Goal: Information Seeking & Learning: Learn about a topic

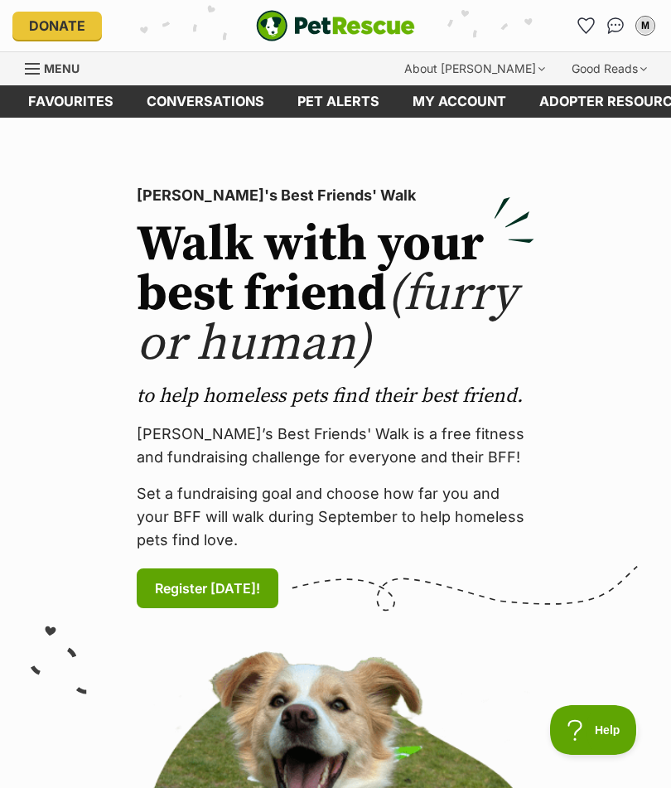
click at [27, 70] on div "Menu" at bounding box center [33, 68] width 17 height 13
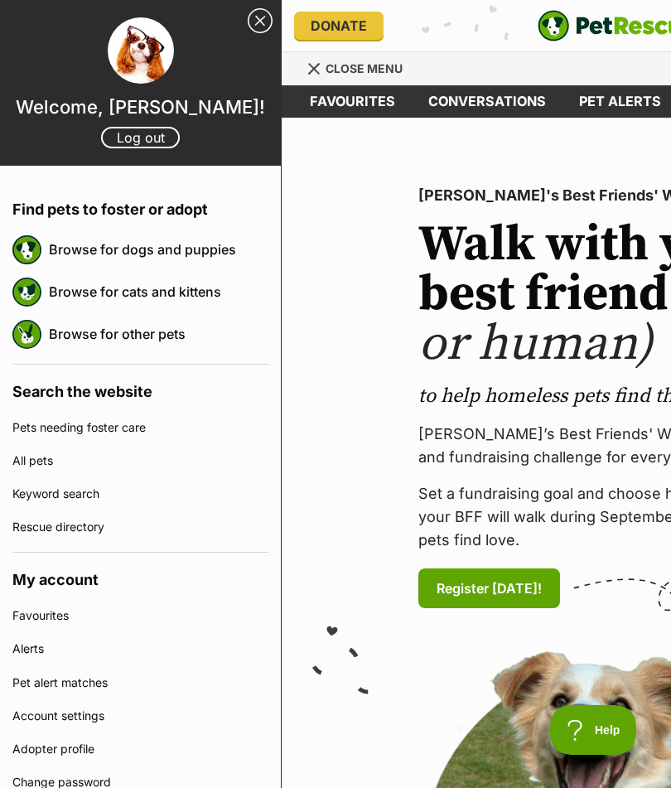
click at [84, 248] on link "Browse for dogs and puppies" at bounding box center [159, 249] width 220 height 35
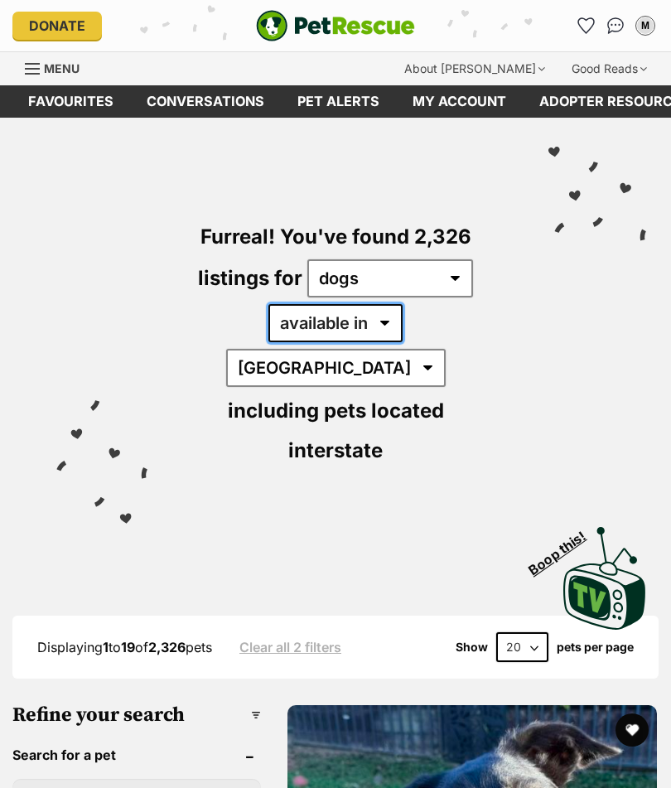
click at [324, 320] on select "available in located in" at bounding box center [335, 323] width 134 height 38
select select "disabled"
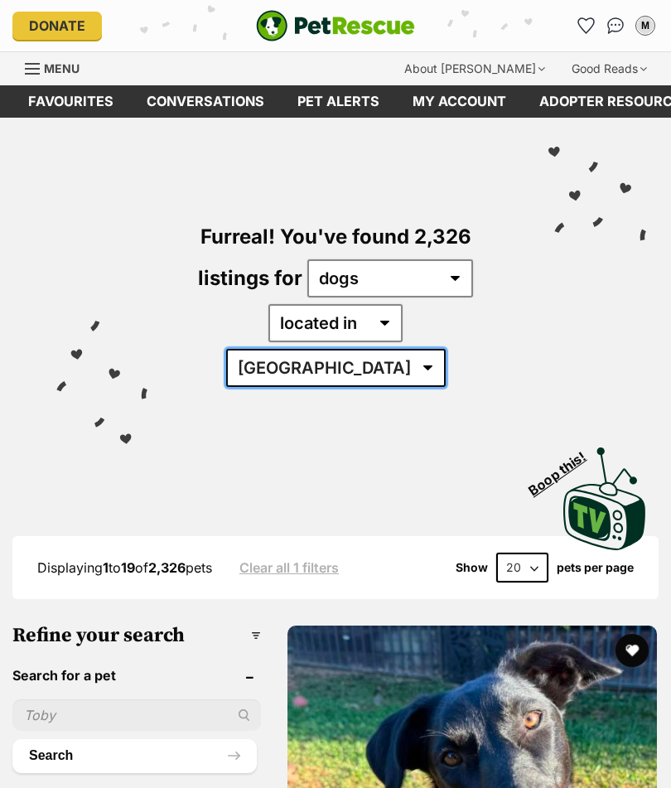
click at [393, 349] on select "Australia ACT NSW QLD SA TAS VIC WA" at bounding box center [336, 368] width 220 height 38
select select "VIC"
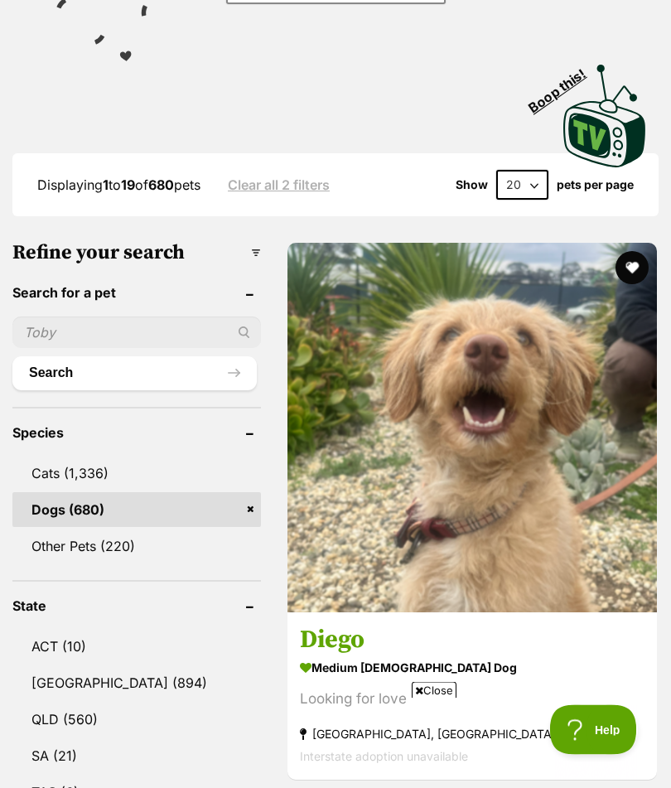
click at [378, 480] on img at bounding box center [471, 428] width 369 height 369
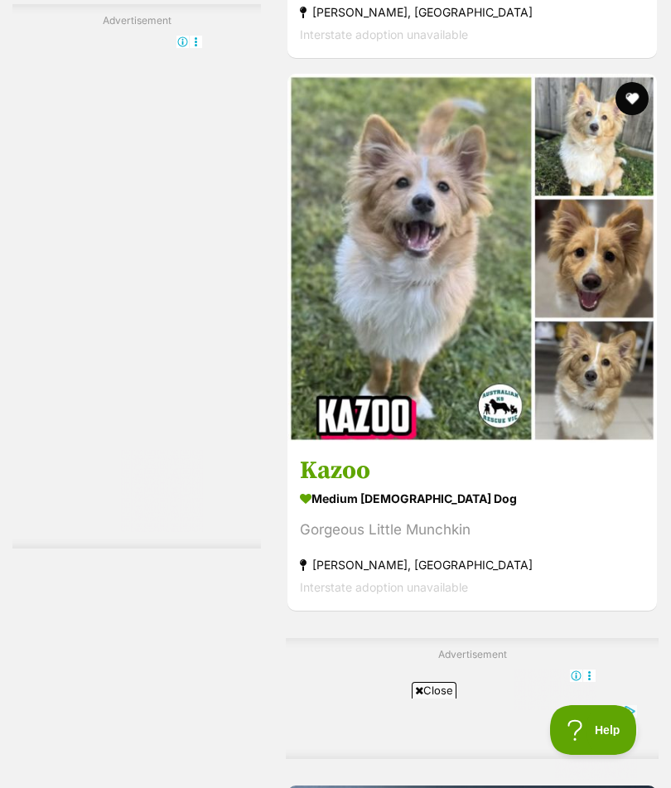
click at [478, 443] on img at bounding box center [471, 258] width 369 height 369
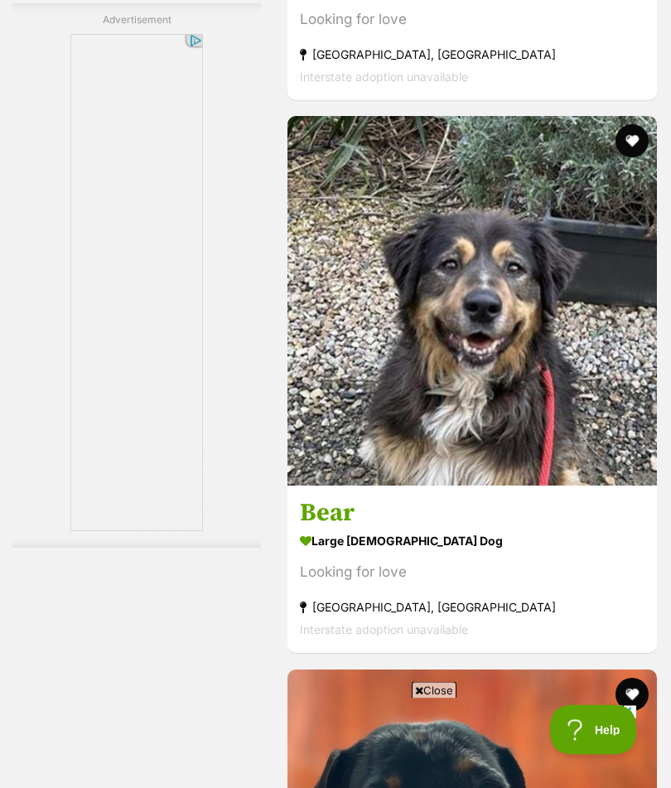
scroll to position [9634, 0]
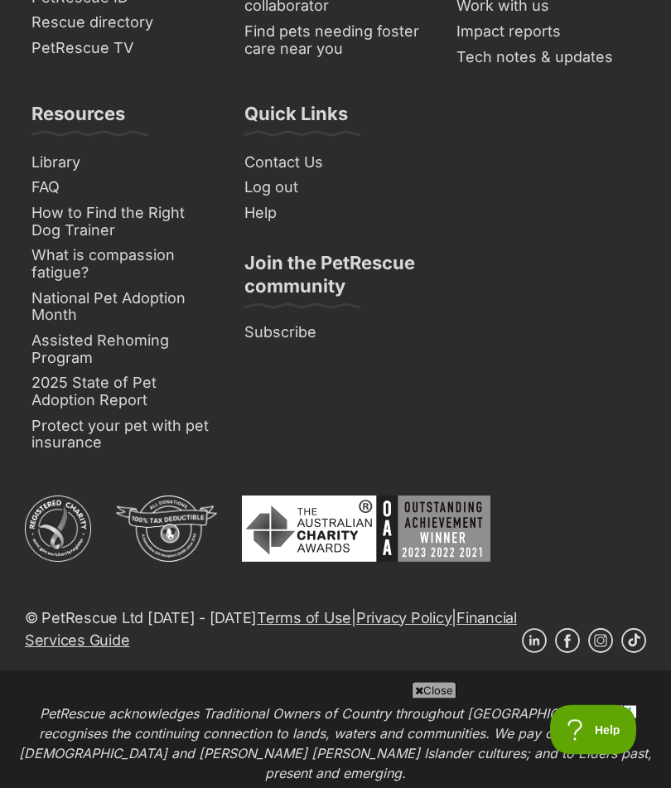
scroll to position [12665, 0]
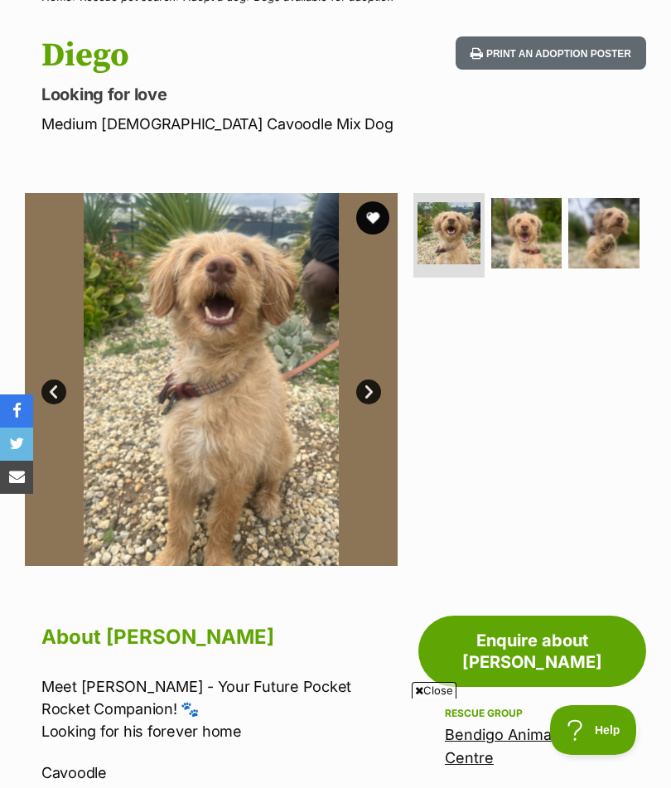
scroll to position [75, 0]
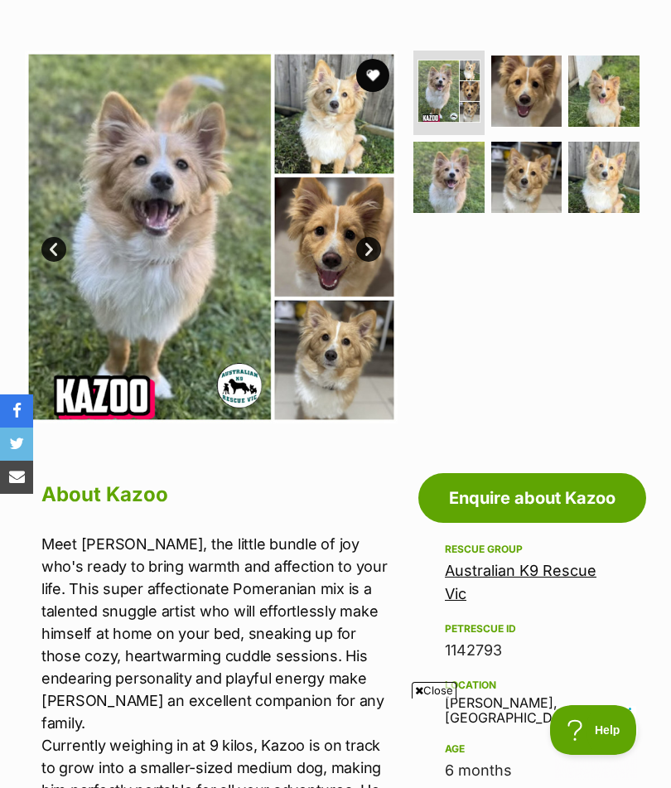
scroll to position [249, 0]
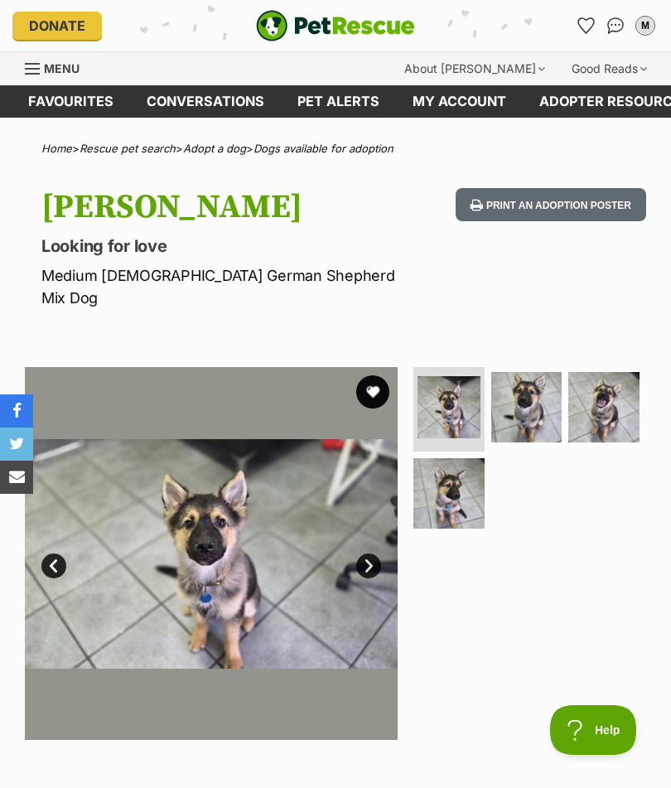
click at [455, 398] on img at bounding box center [449, 407] width 63 height 63
click at [535, 384] on img at bounding box center [526, 407] width 71 height 71
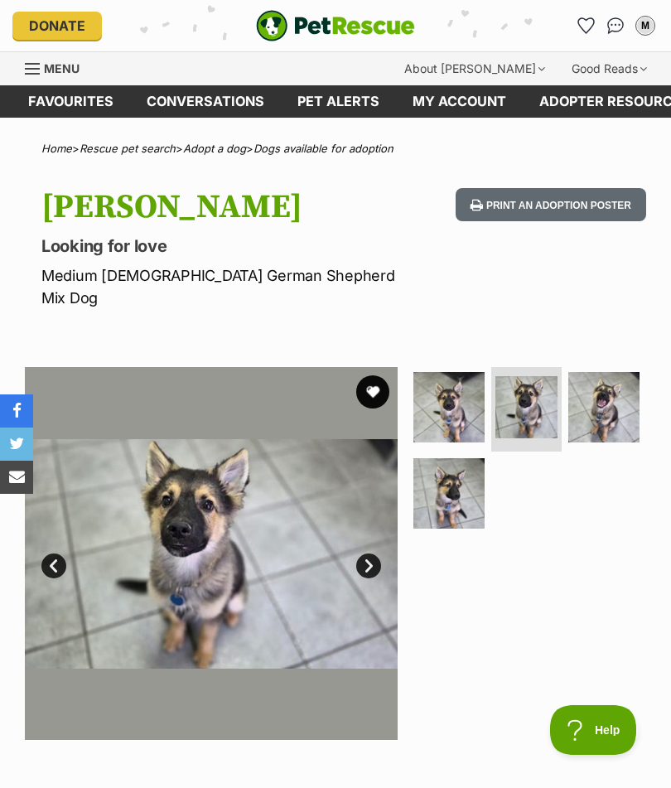
click at [596, 385] on img at bounding box center [603, 407] width 71 height 71
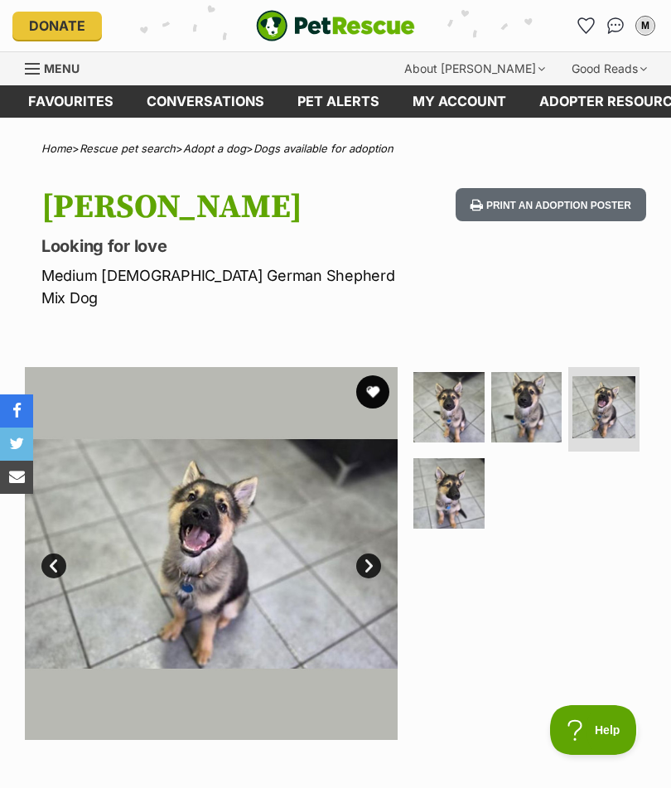
click at [447, 487] on img at bounding box center [448, 493] width 71 height 71
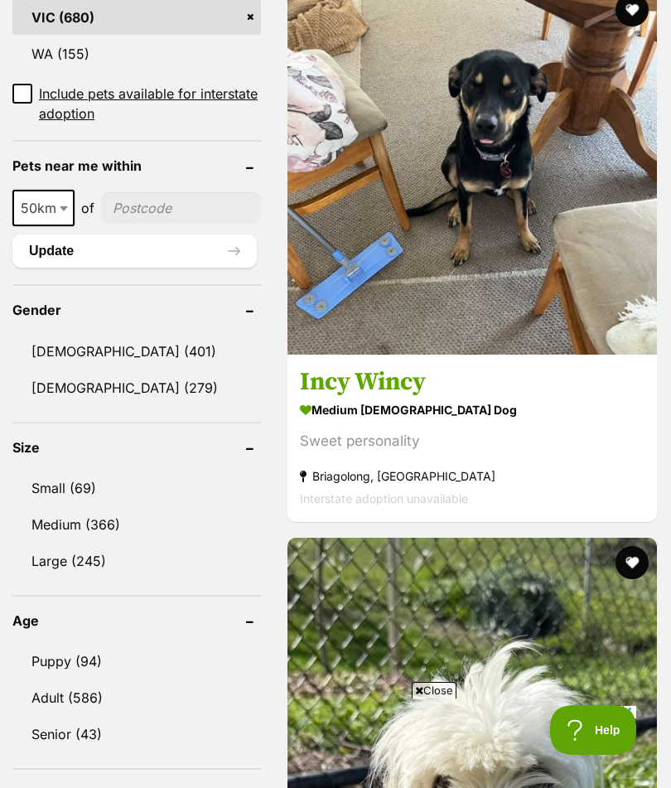
scroll to position [1195, 0]
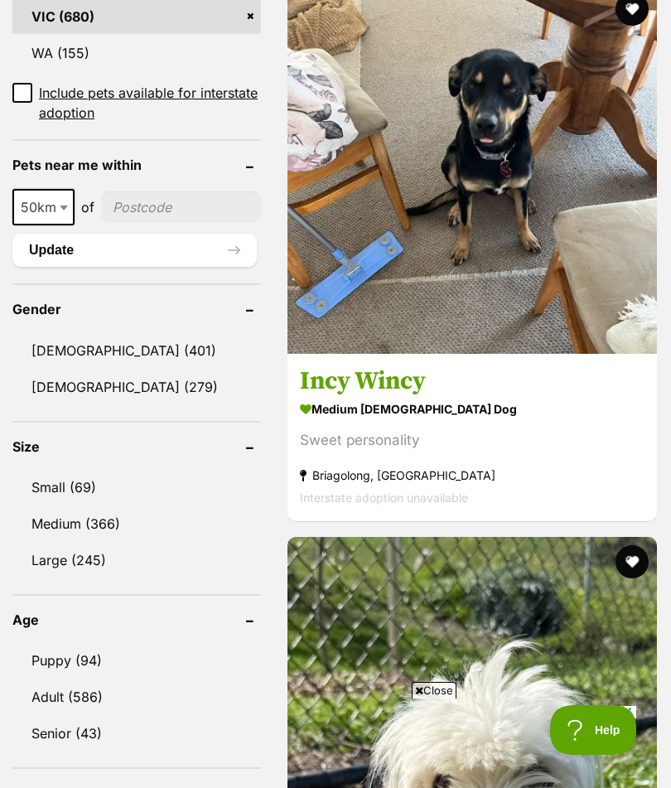
click at [548, 308] on img at bounding box center [471, 168] width 369 height 369
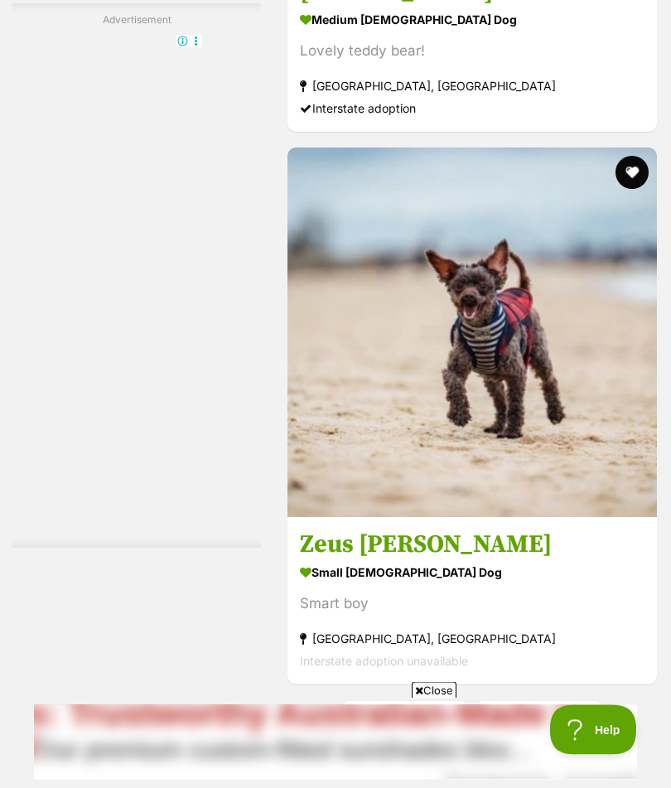
scroll to position [11816, 0]
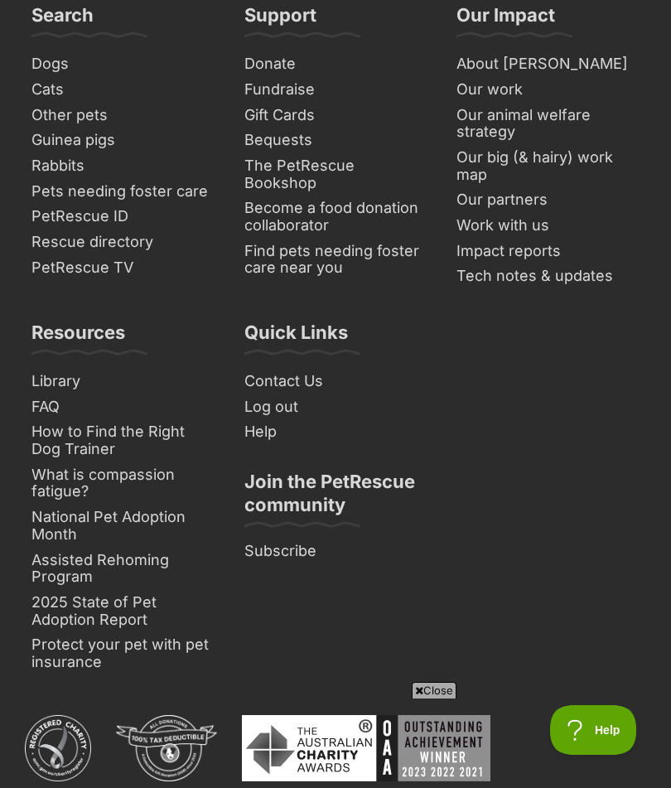
scroll to position [0, 0]
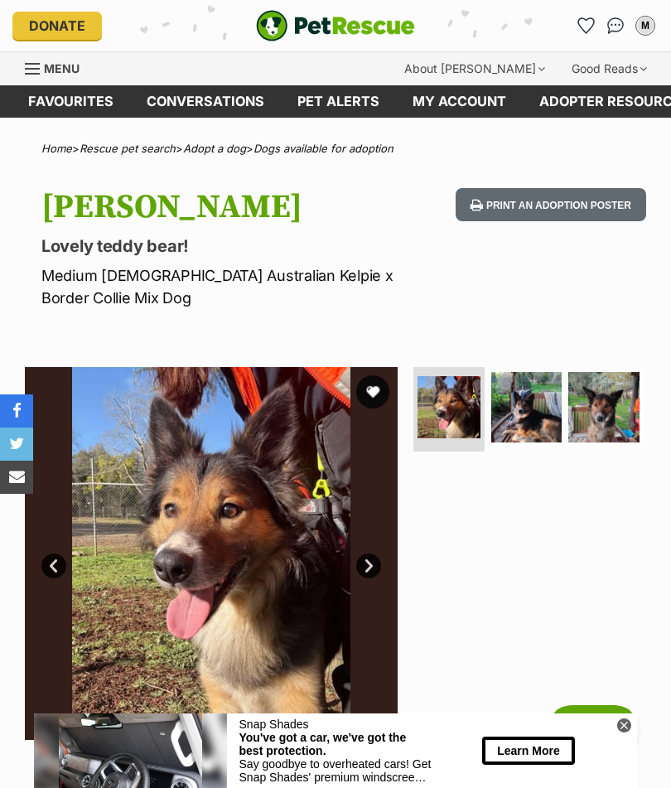
click at [611, 410] on img at bounding box center [603, 407] width 71 height 71
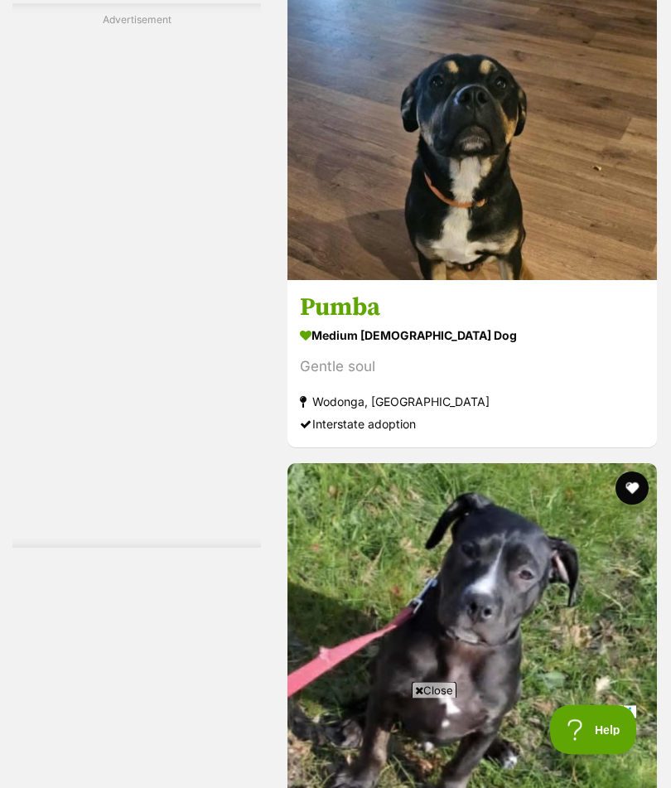
scroll to position [5084, 0]
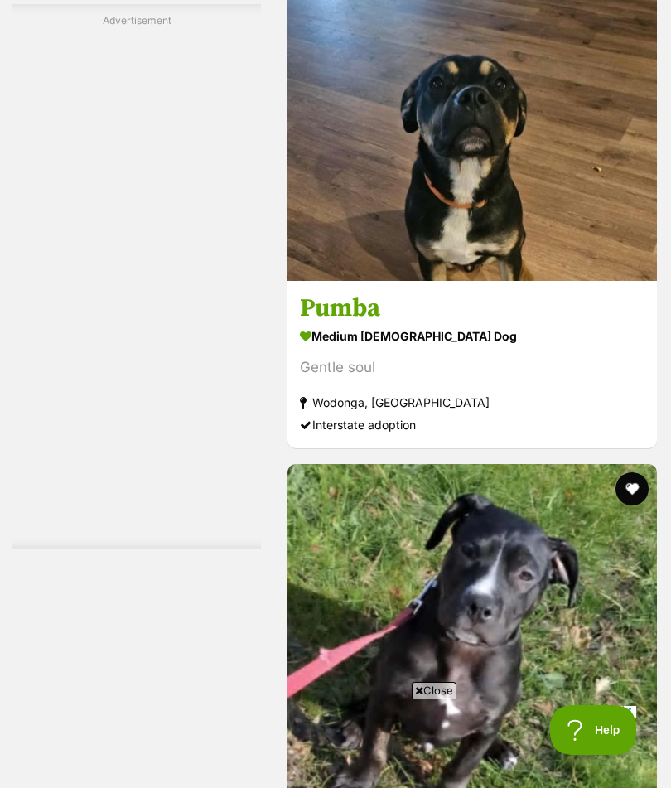
click at [562, 281] on img at bounding box center [471, 95] width 369 height 369
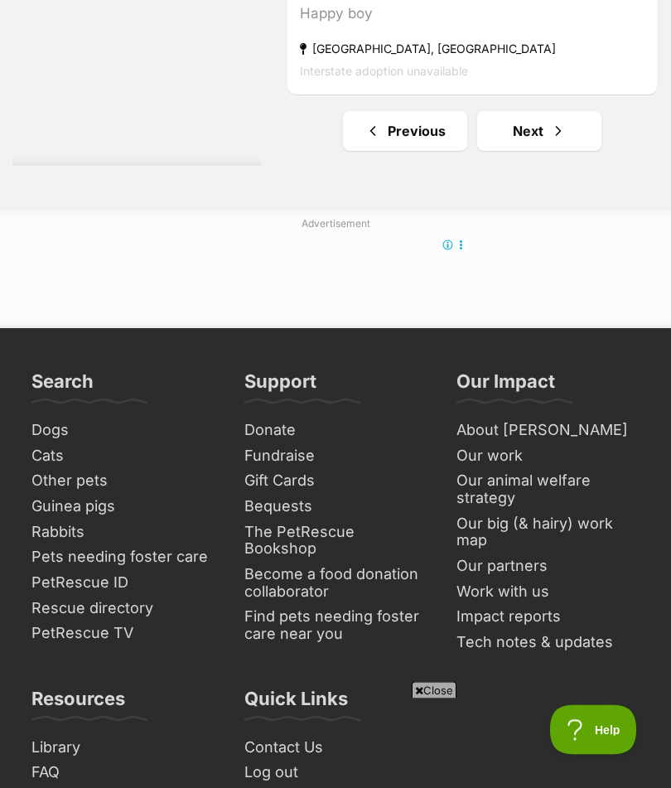
scroll to position [12838, 0]
click at [509, 151] on link "Next" at bounding box center [539, 131] width 124 height 40
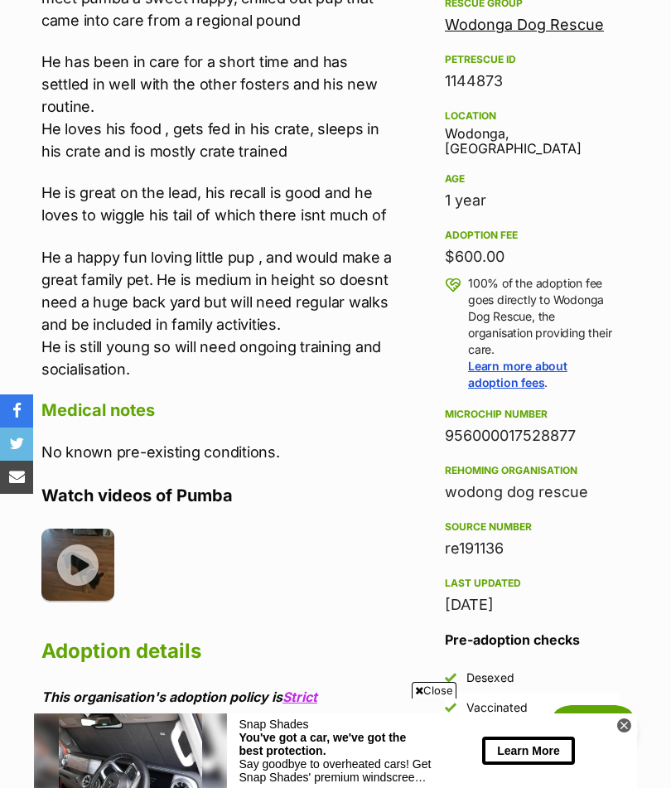
scroll to position [328, 0]
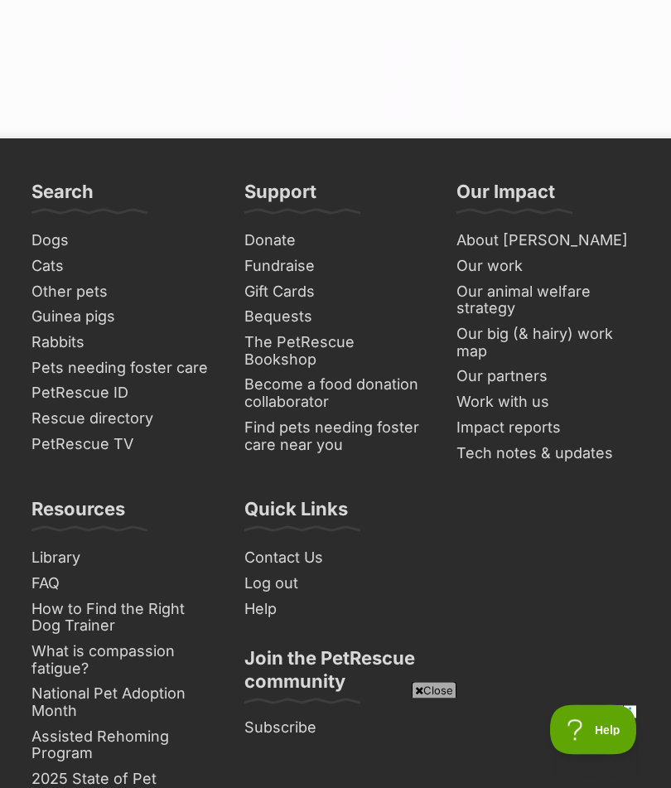
scroll to position [12820, 0]
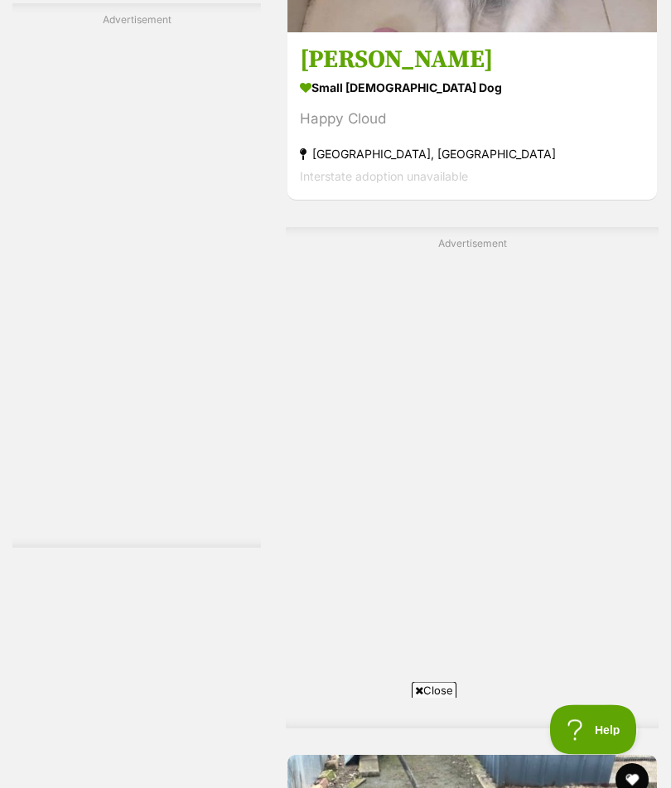
scroll to position [10837, 0]
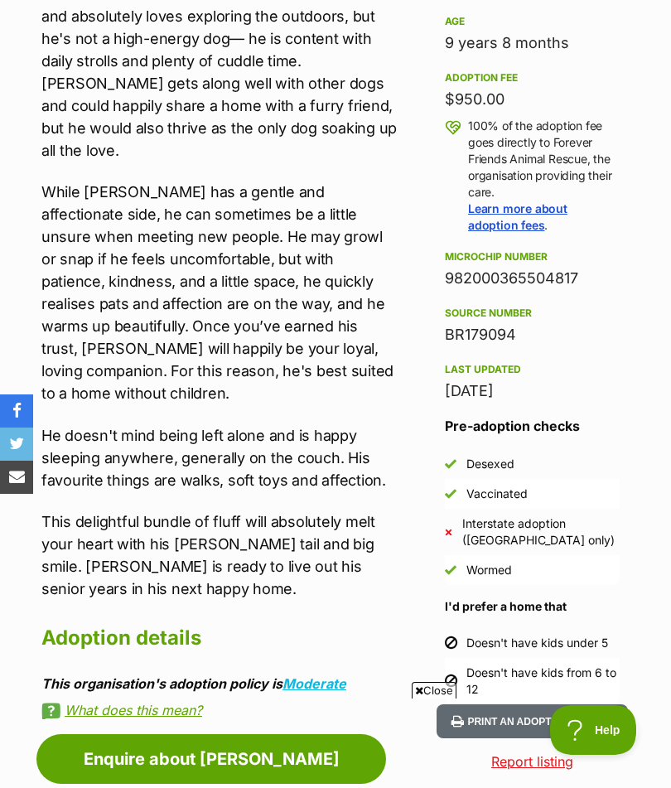
scroll to position [1030, 0]
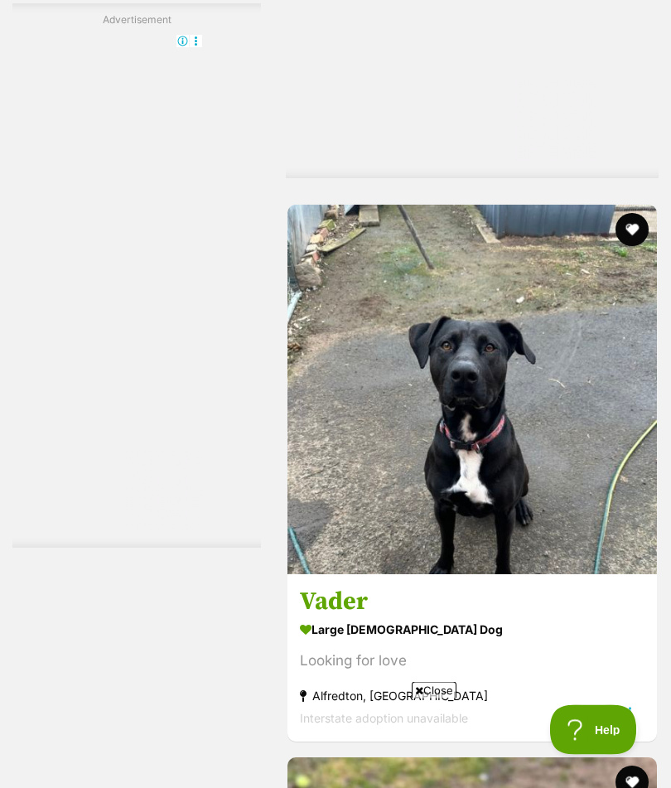
scroll to position [11034, 0]
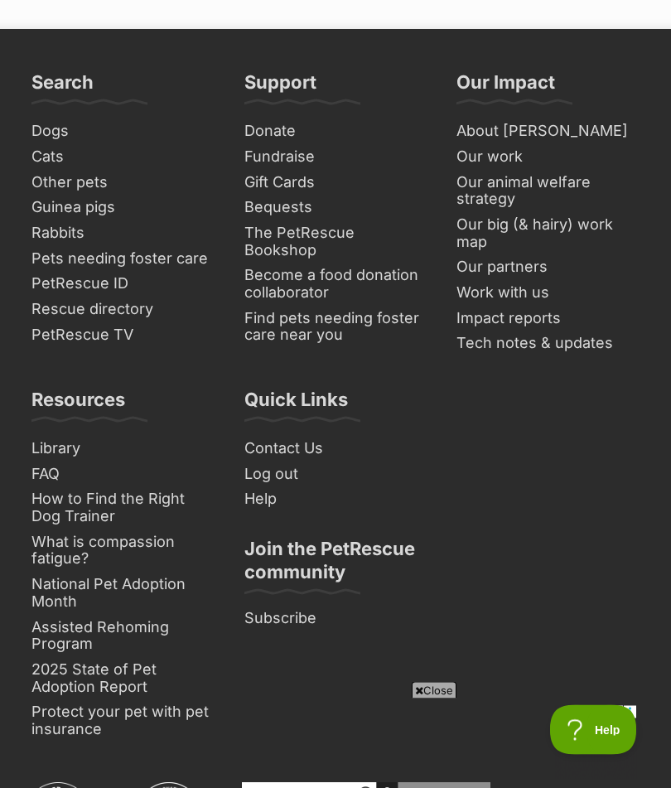
scroll to position [12714, 0]
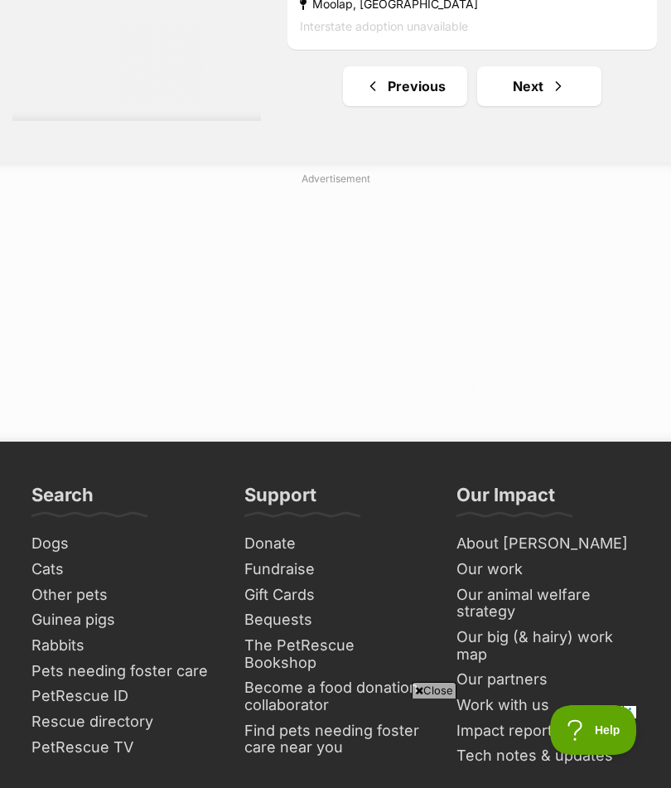
click at [529, 106] on link "Next" at bounding box center [539, 86] width 124 height 40
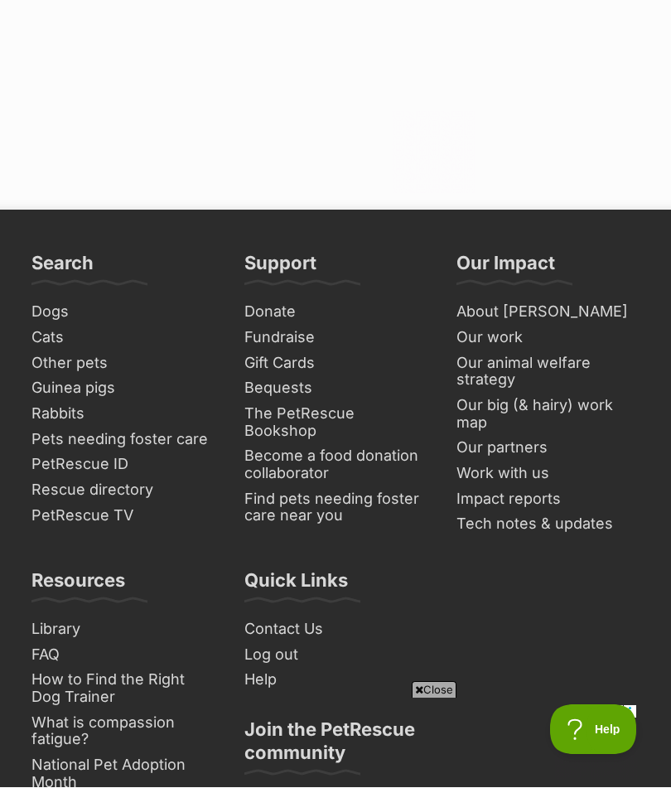
scroll to position [12907, 0]
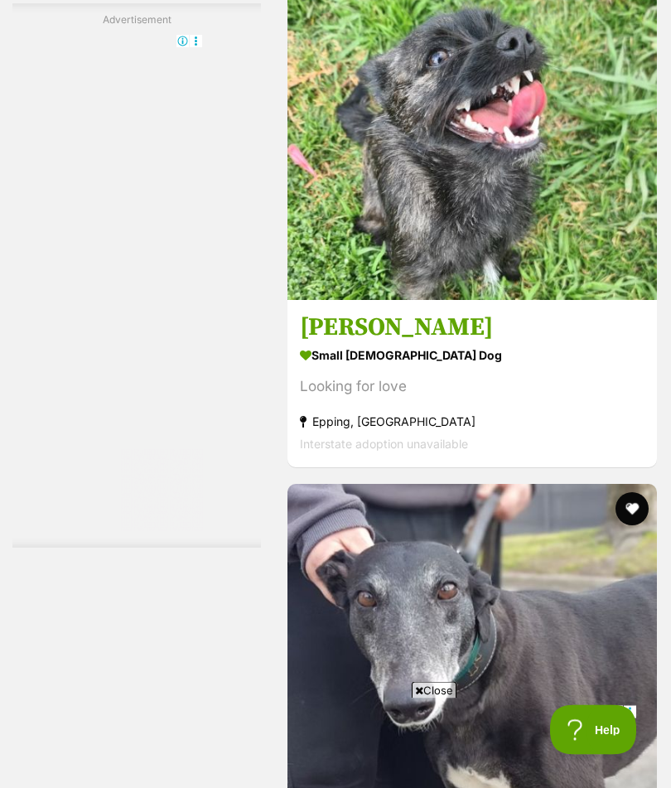
scroll to position [7880, 0]
click at [577, 300] on img at bounding box center [471, 114] width 369 height 369
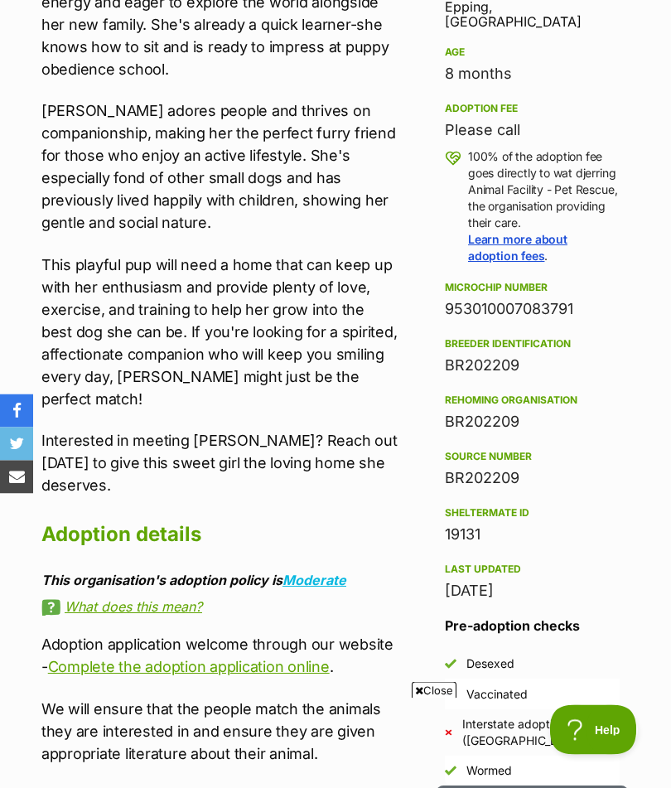
scroll to position [1041, 0]
